Goal: Transaction & Acquisition: Purchase product/service

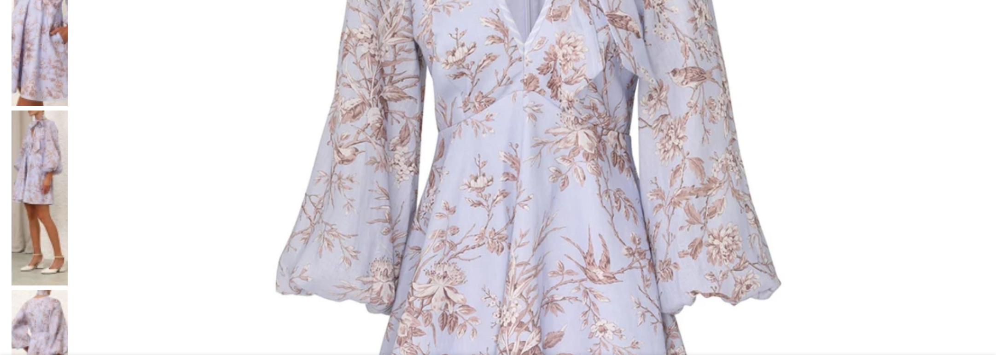
scroll to position [495, 0]
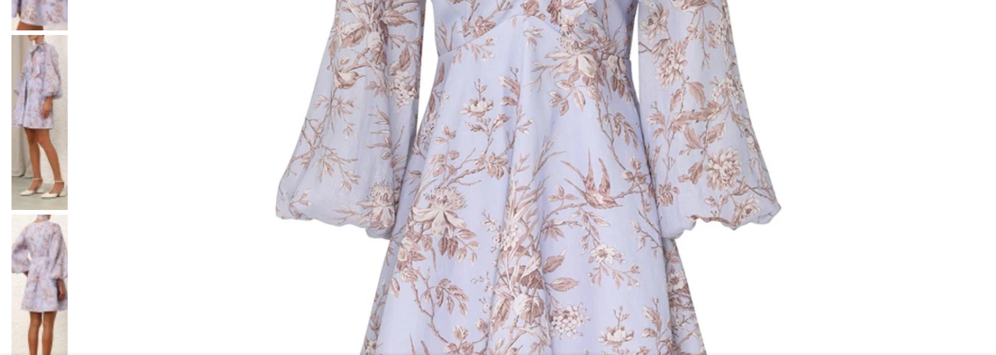
select select "6-[GEOGRAPHIC_DATA]"
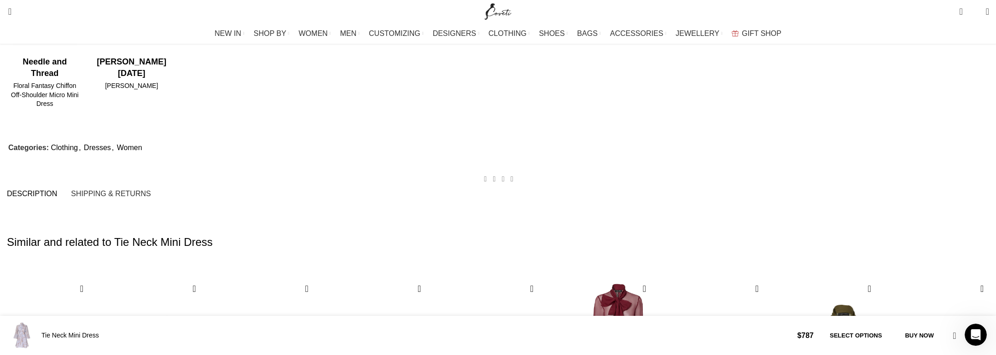
scroll to position [2613, 0]
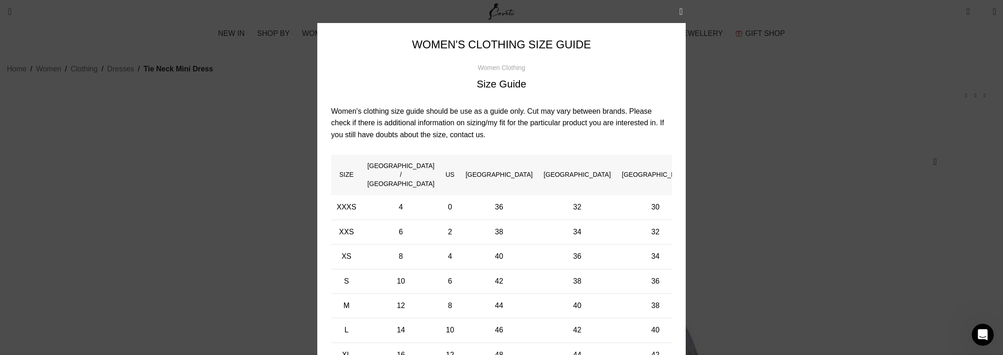
scroll to position [0, 1357]
click at [961, 100] on div "Natura Flare Skirt $ 1,777 Back to products Natura Textured Zip-Up Jacket $ 813" at bounding box center [975, 95] width 28 height 9
click at [331, 105] on p "Women's clothing size guide should be use as a guide only. Cut may vary between…" at bounding box center [501, 122] width 341 height 35
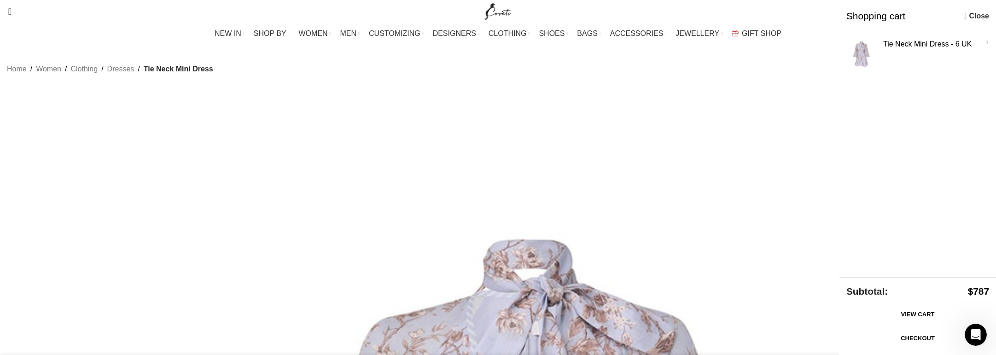
scroll to position [0, 1551]
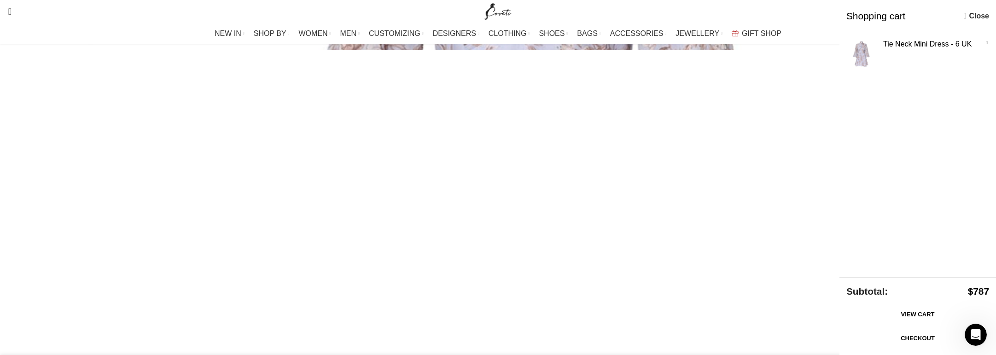
scroll to position [495, 0]
click at [849, 76] on link "Show" at bounding box center [917, 54] width 157 height 44
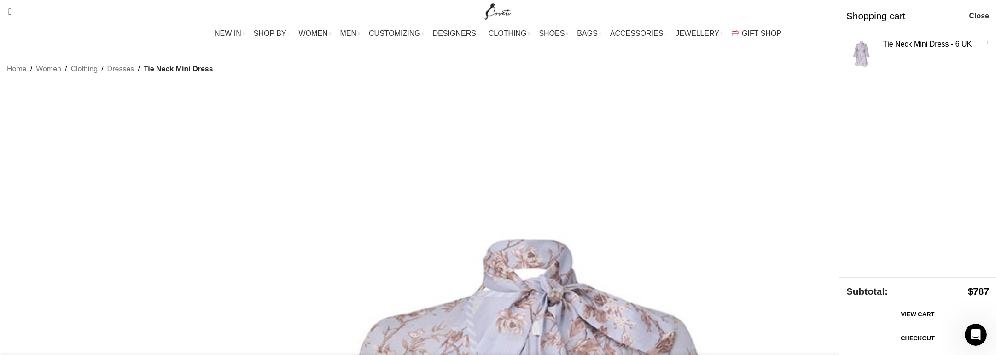
scroll to position [0, 485]
click at [974, 335] on icon "Open Intercom Messenger" at bounding box center [975, 334] width 15 height 15
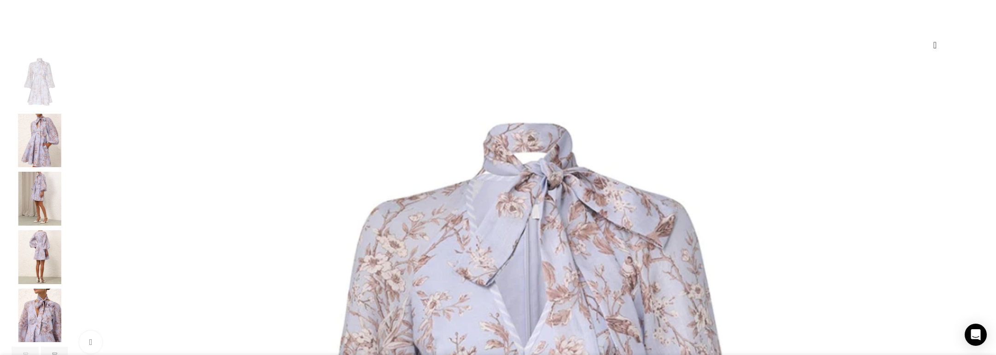
scroll to position [0, 1260]
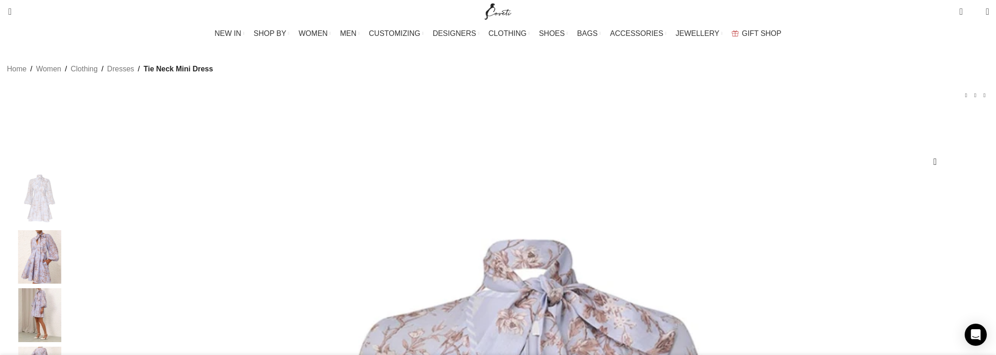
scroll to position [0, 873]
